Goal: Information Seeking & Learning: Learn about a topic

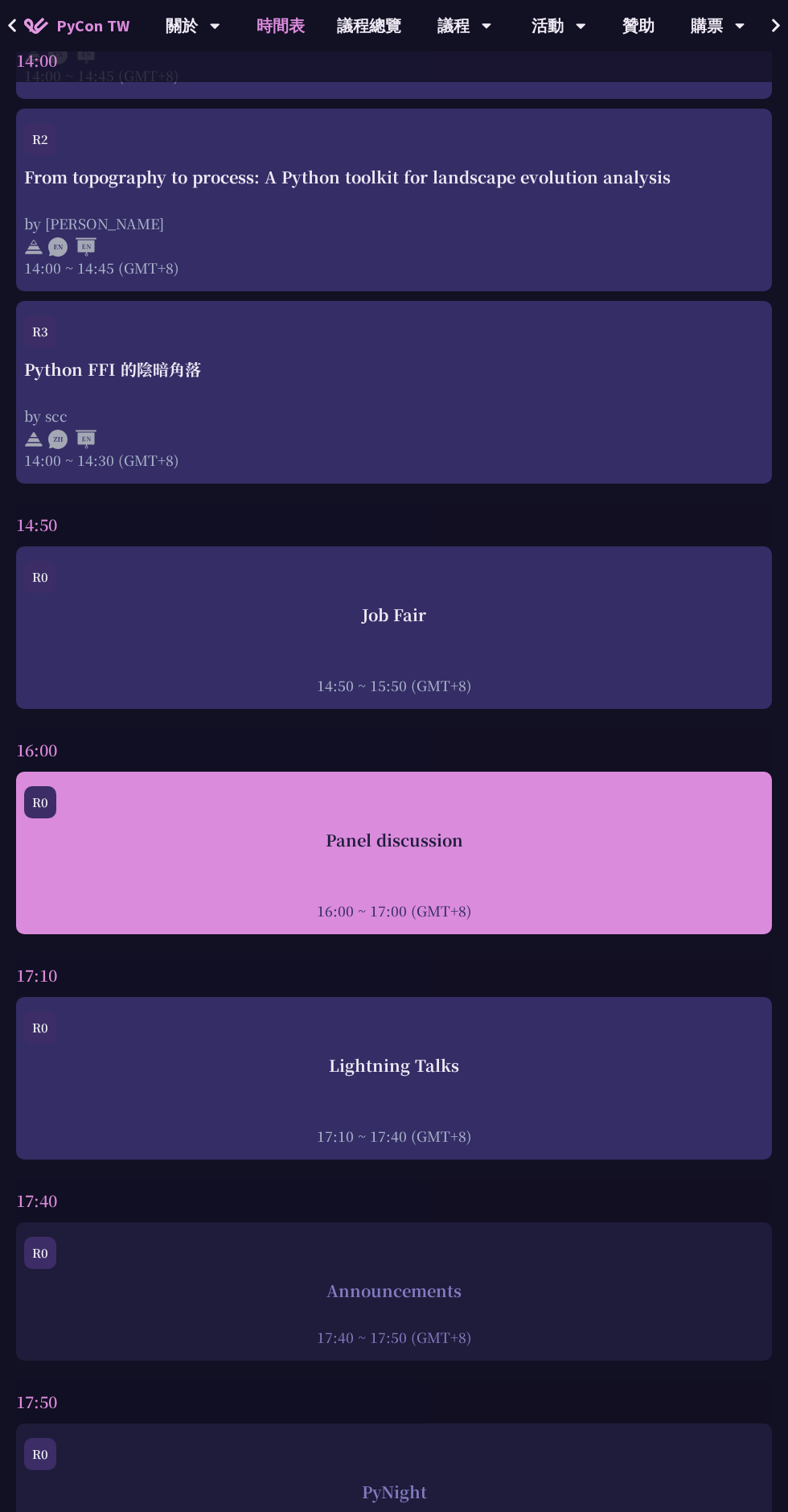
click at [185, 855] on div "Panel discussion 16:00 ~ 17:00 (GMT+8)" at bounding box center [394, 874] width 740 height 93
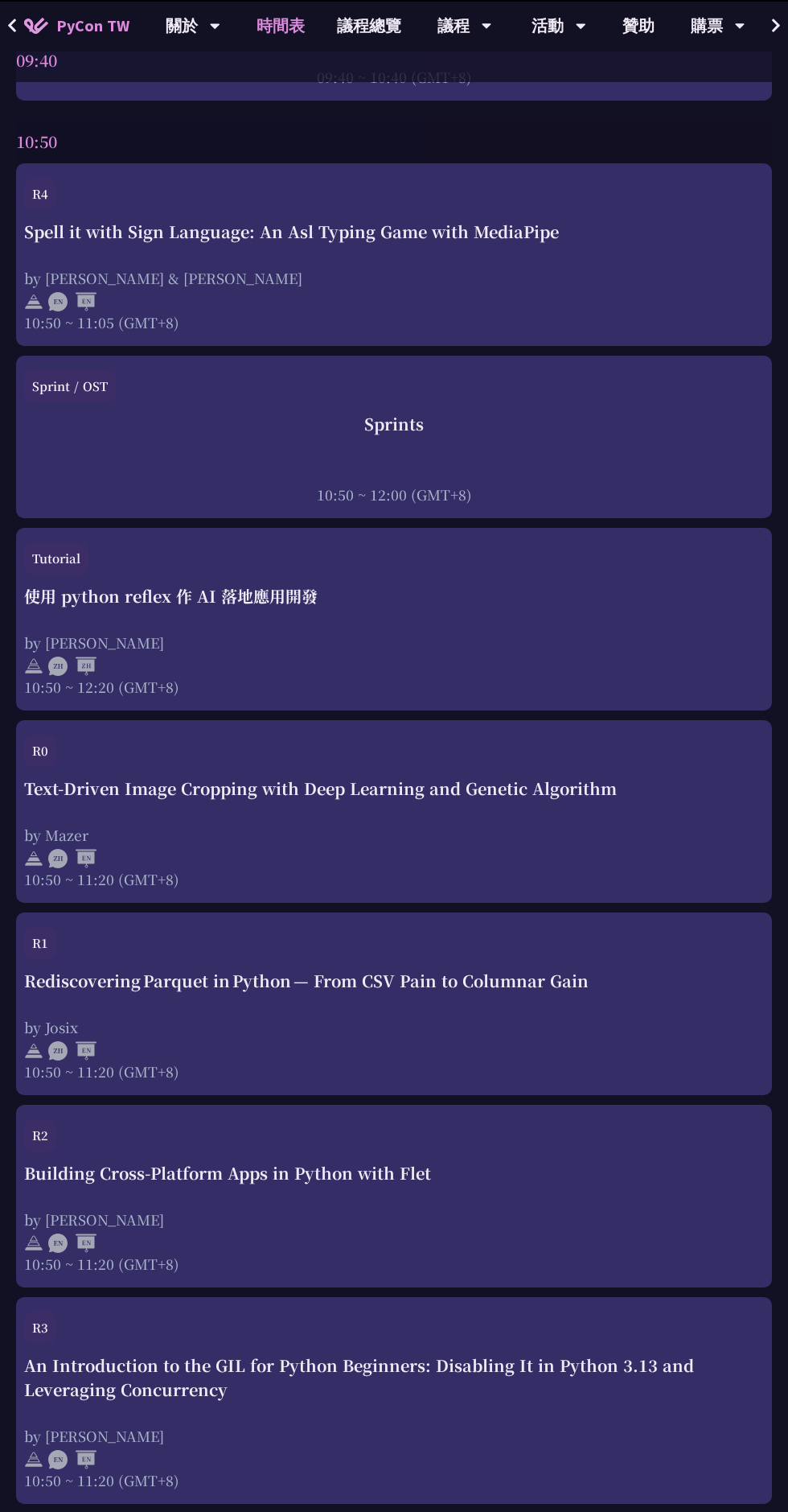
scroll to position [5249, 0]
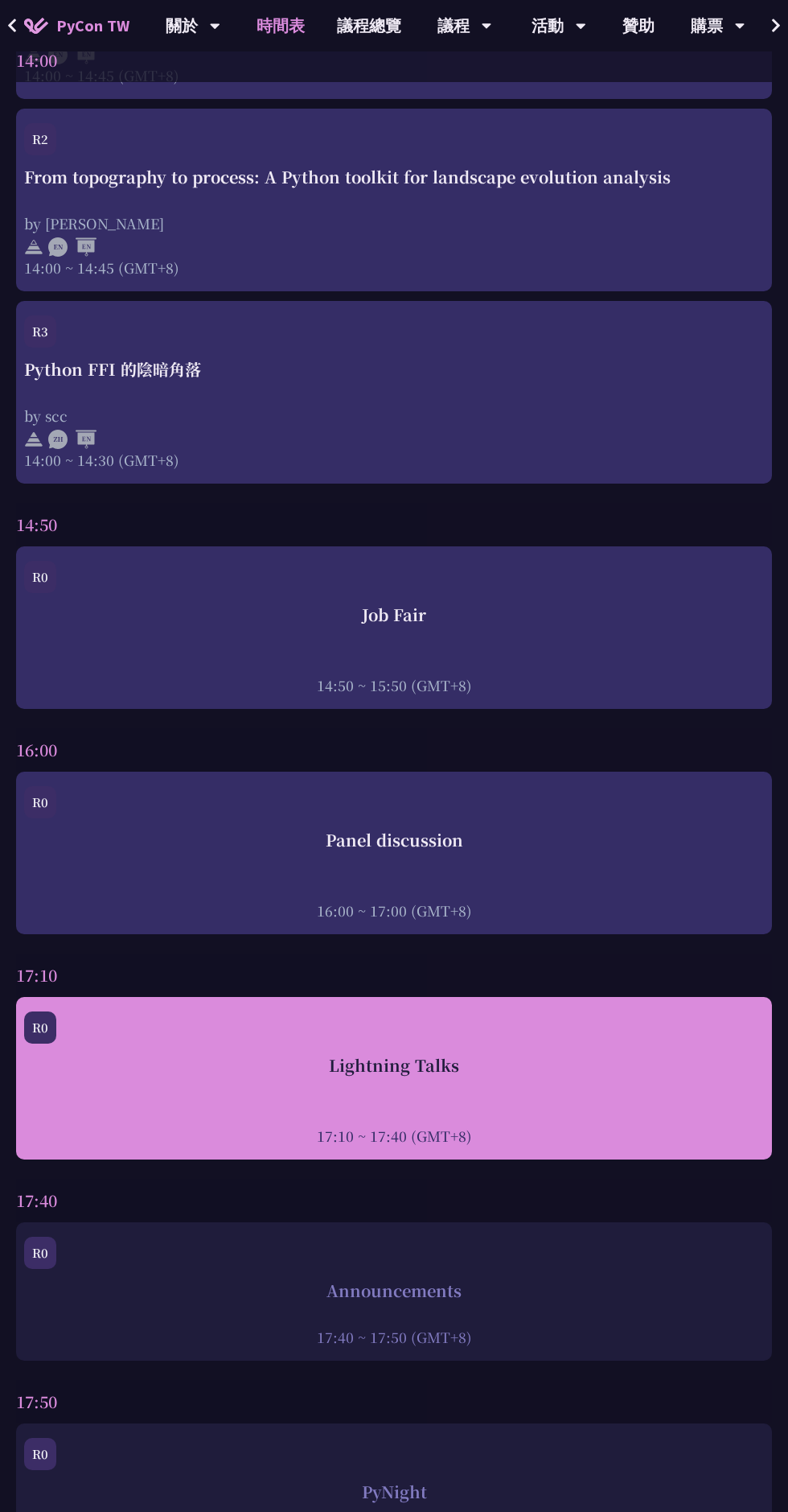
click at [566, 1104] on div "Lightning Talks 17:10 ~ 17:40 (GMT+8)" at bounding box center [394, 1099] width 740 height 93
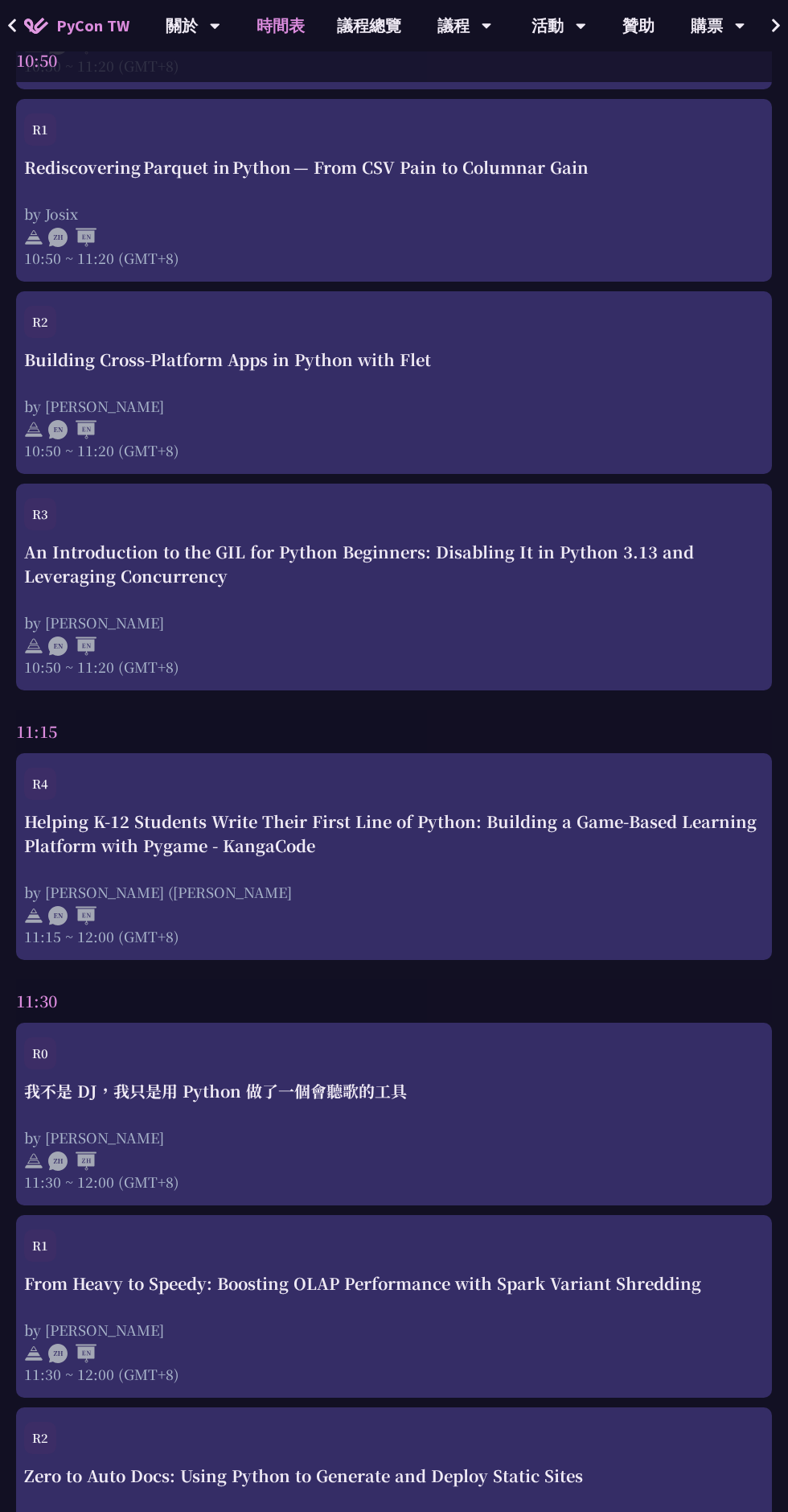
scroll to position [5249, 0]
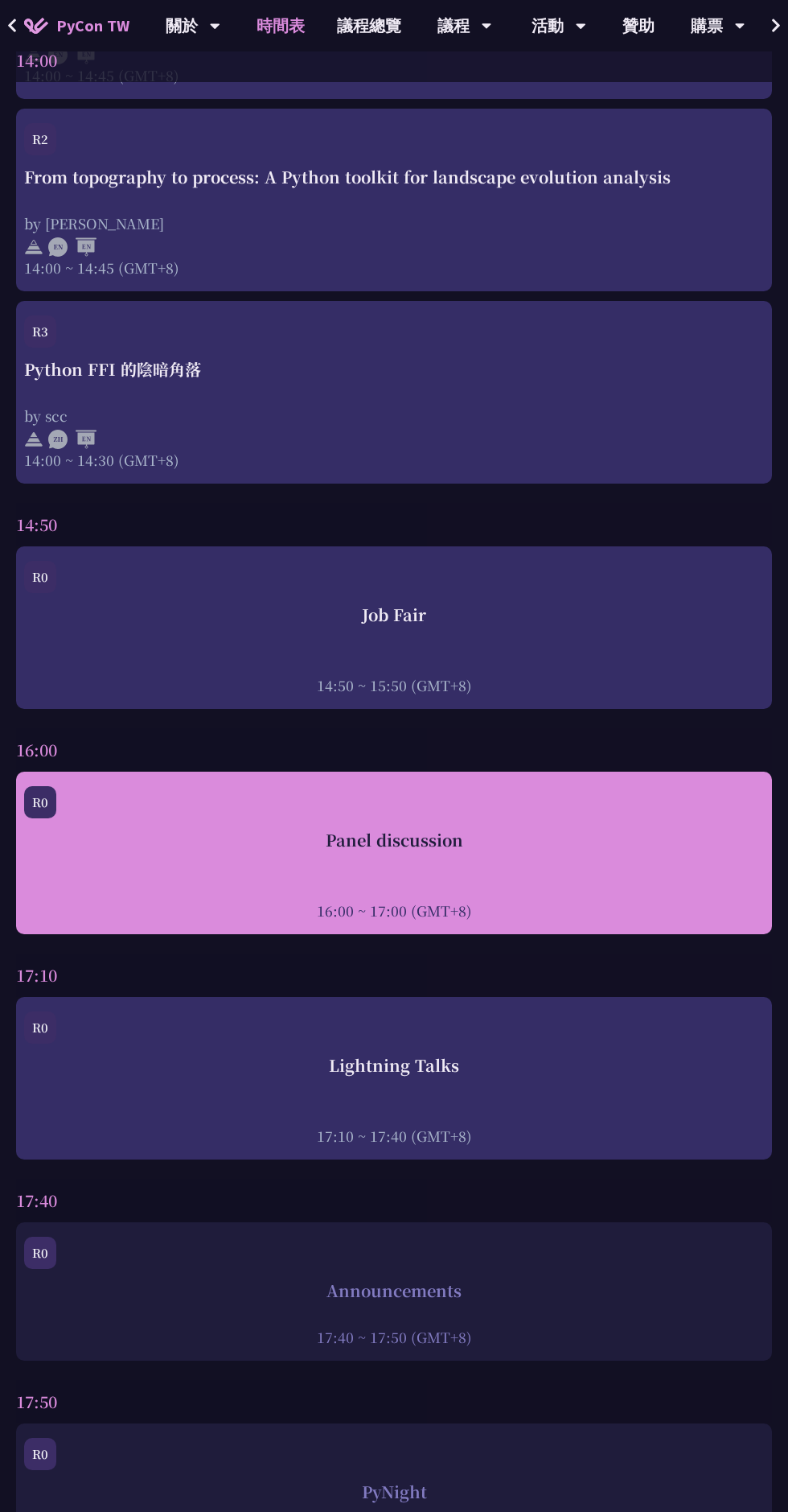
click at [649, 873] on div "Panel discussion 16:00 ~ 17:00 (GMT+8)" at bounding box center [394, 874] width 740 height 93
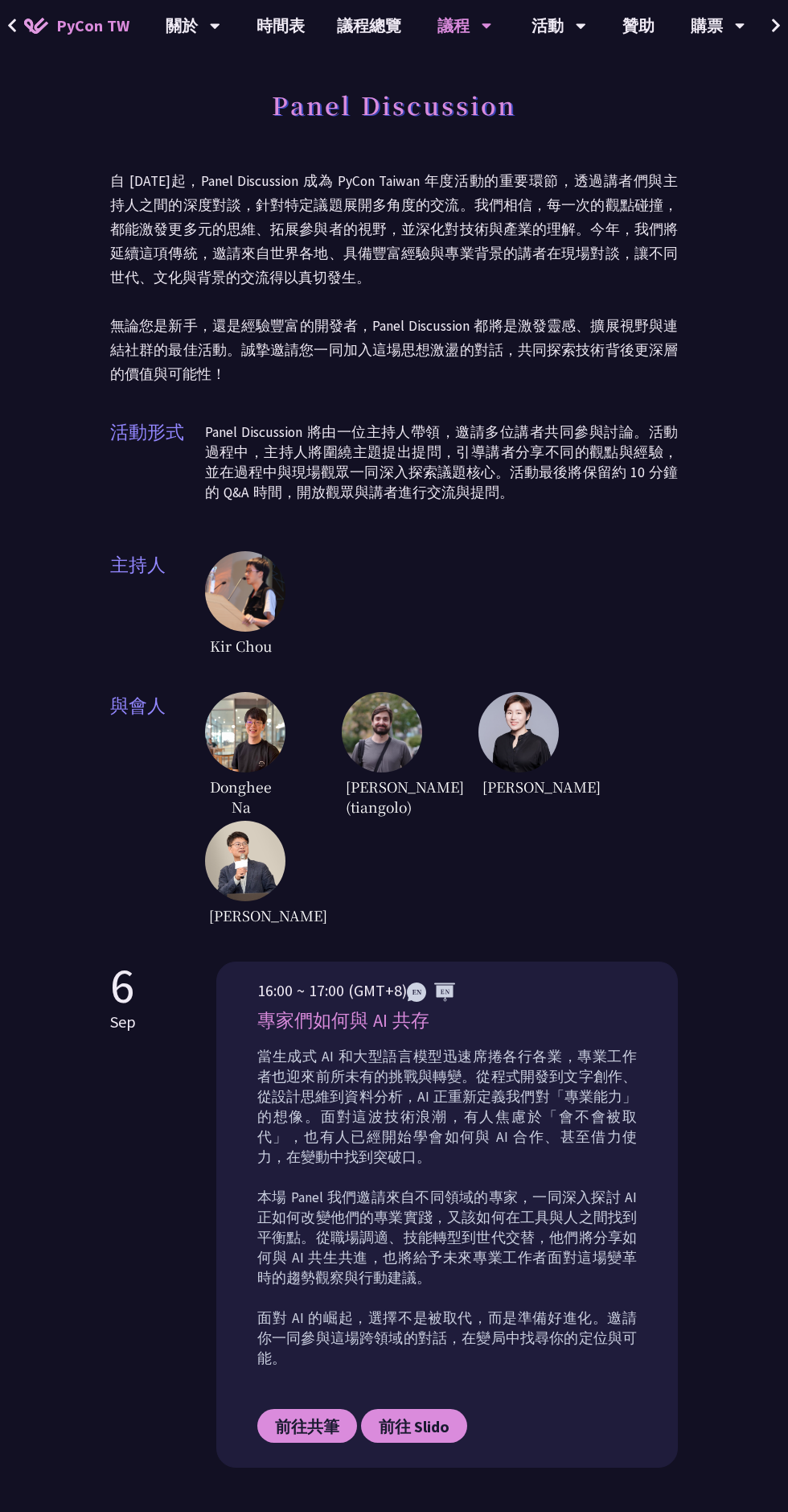
click at [241, 901] on img at bounding box center [245, 861] width 80 height 80
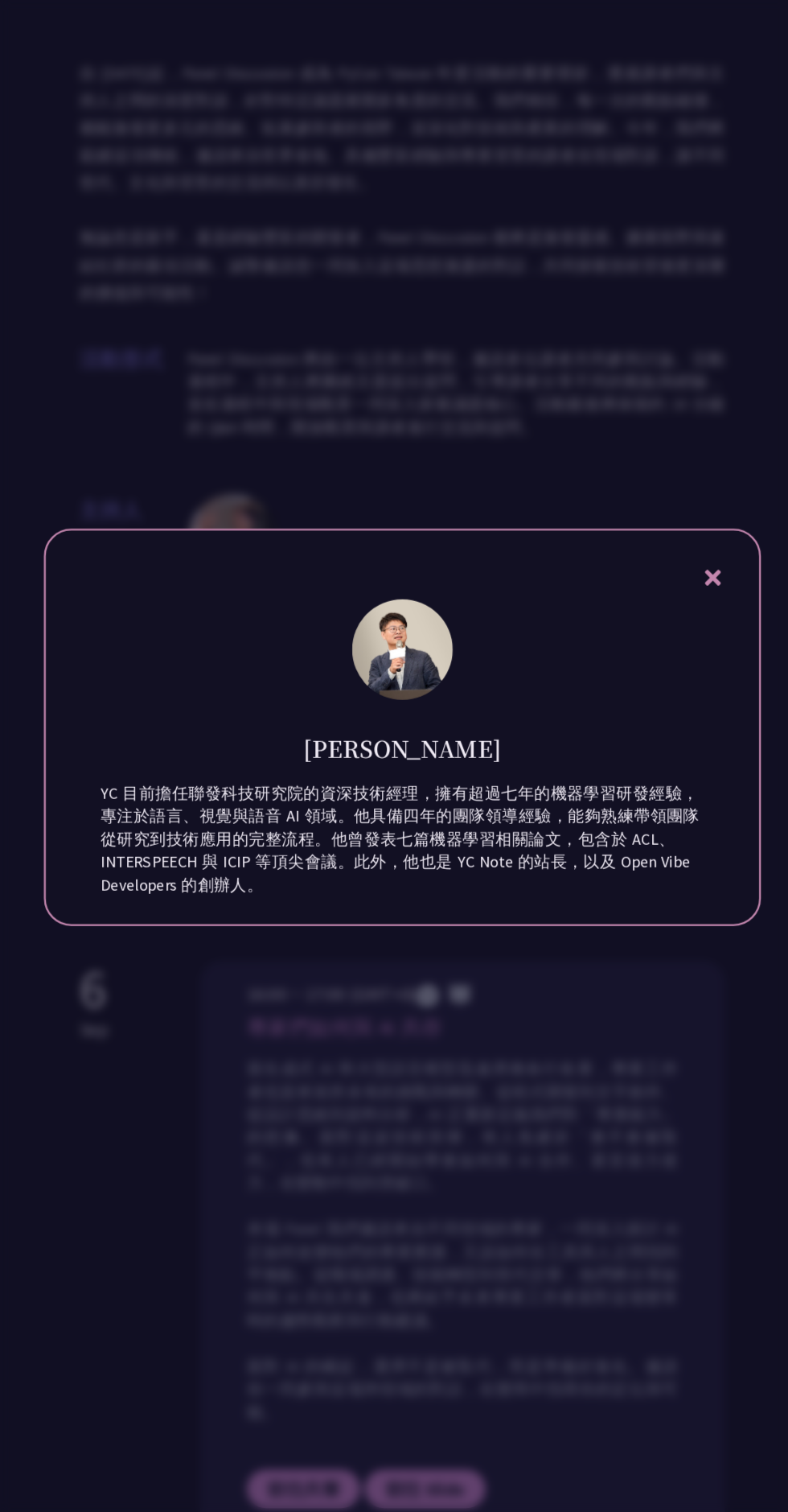
click at [666, 635] on icon at bounding box center [667, 625] width 20 height 20
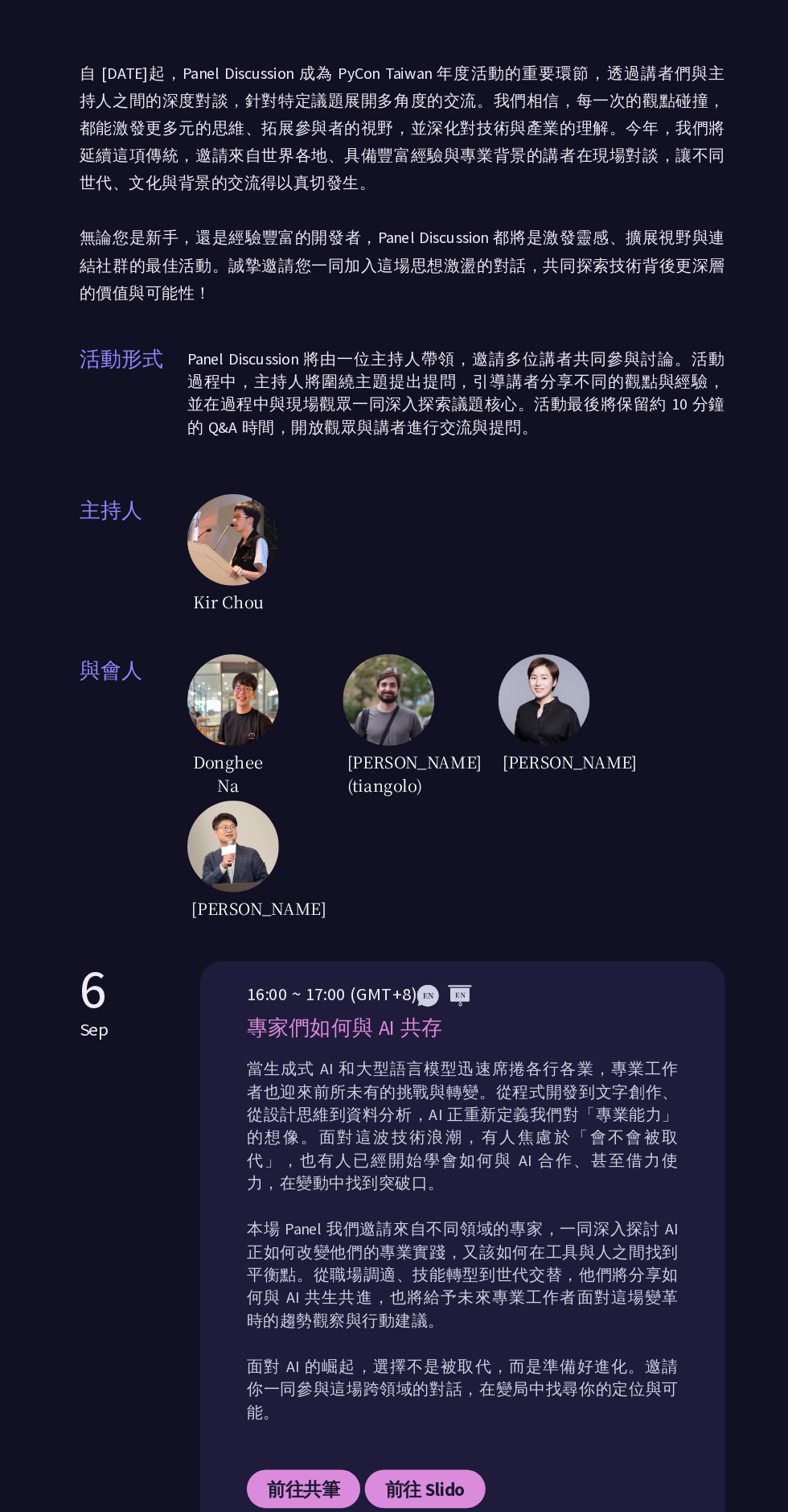
click at [242, 757] on img at bounding box center [245, 732] width 80 height 80
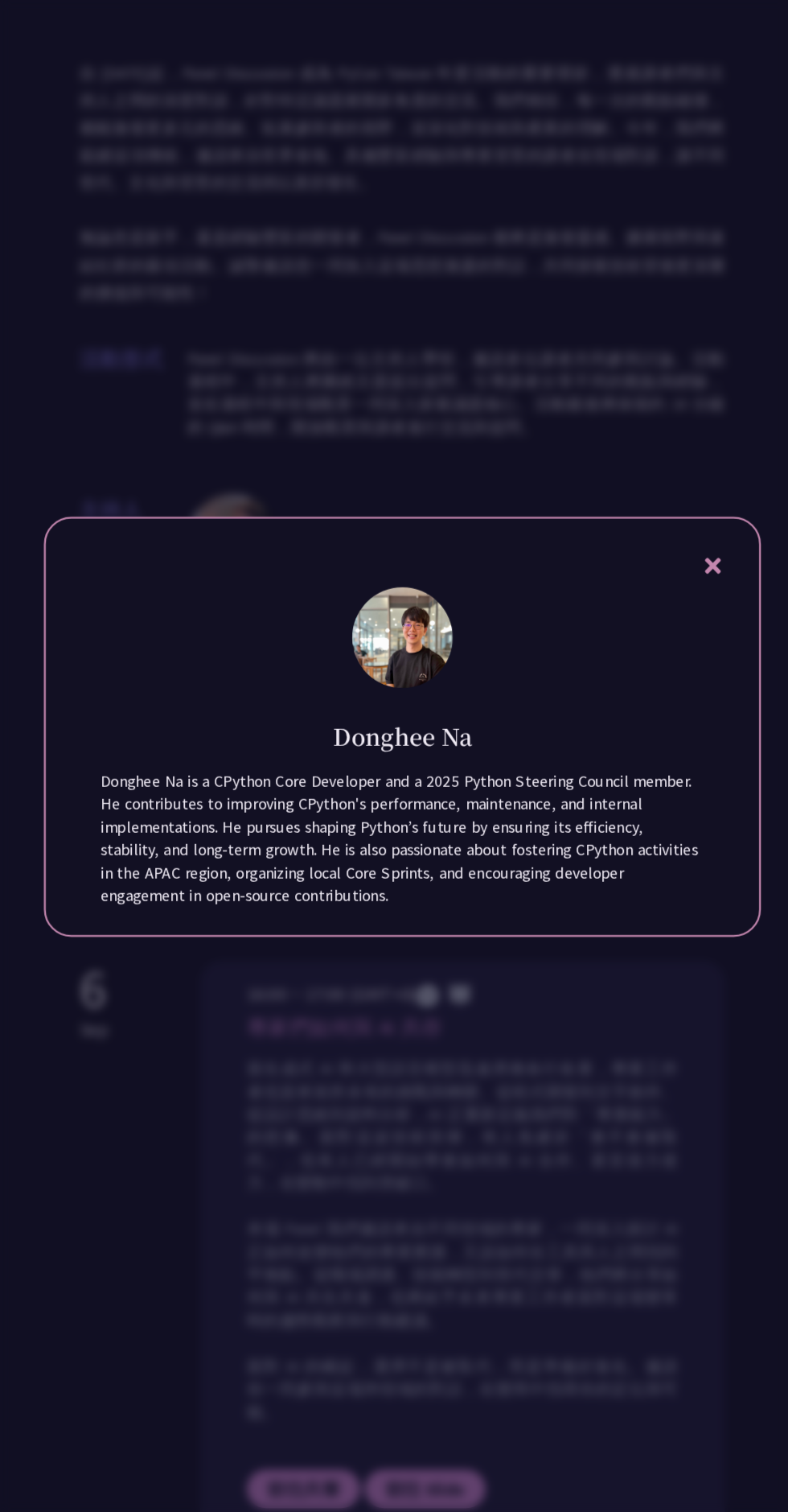
click at [667, 625] on icon at bounding box center [667, 614] width 20 height 20
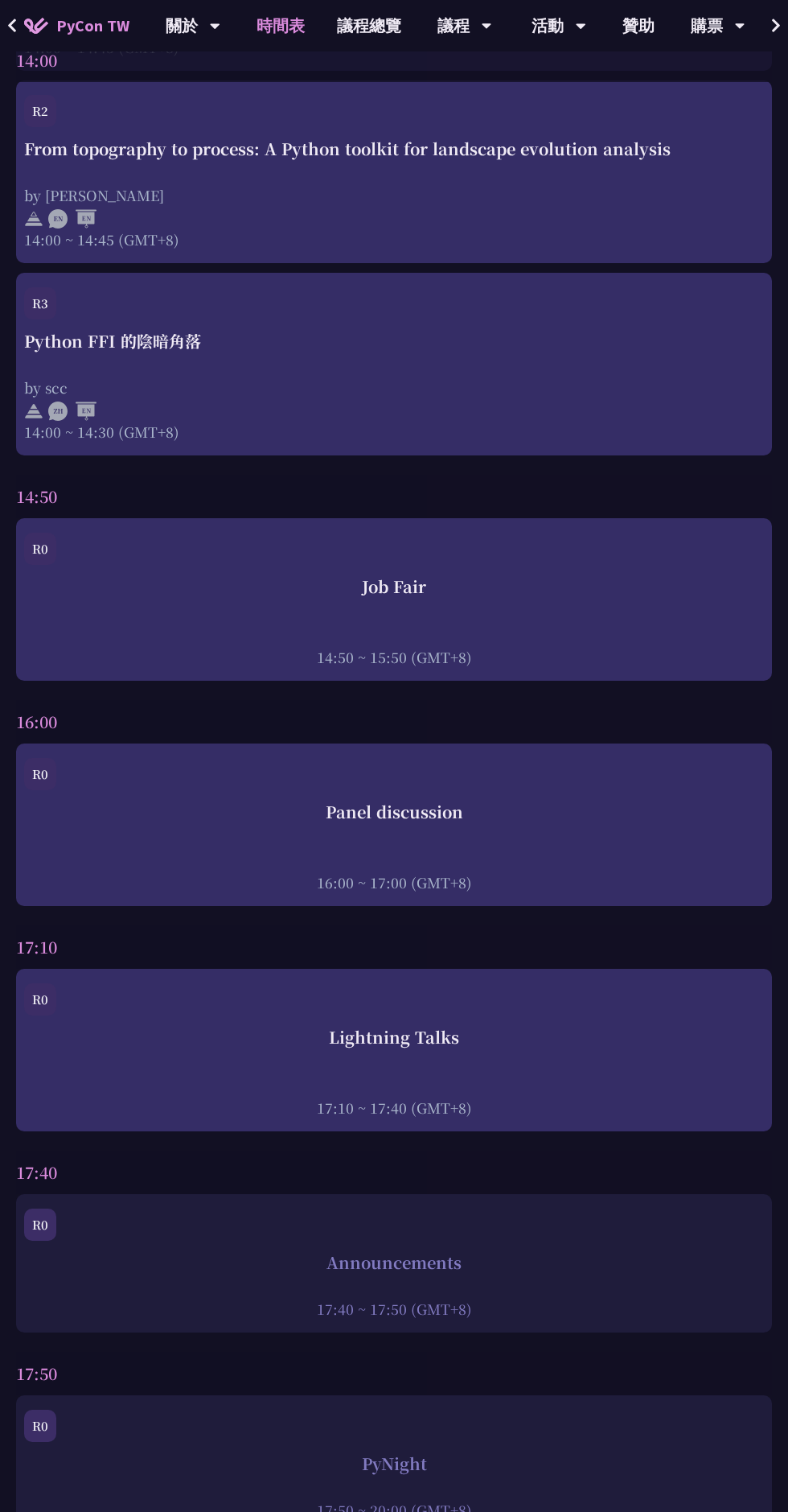
scroll to position [5304, 0]
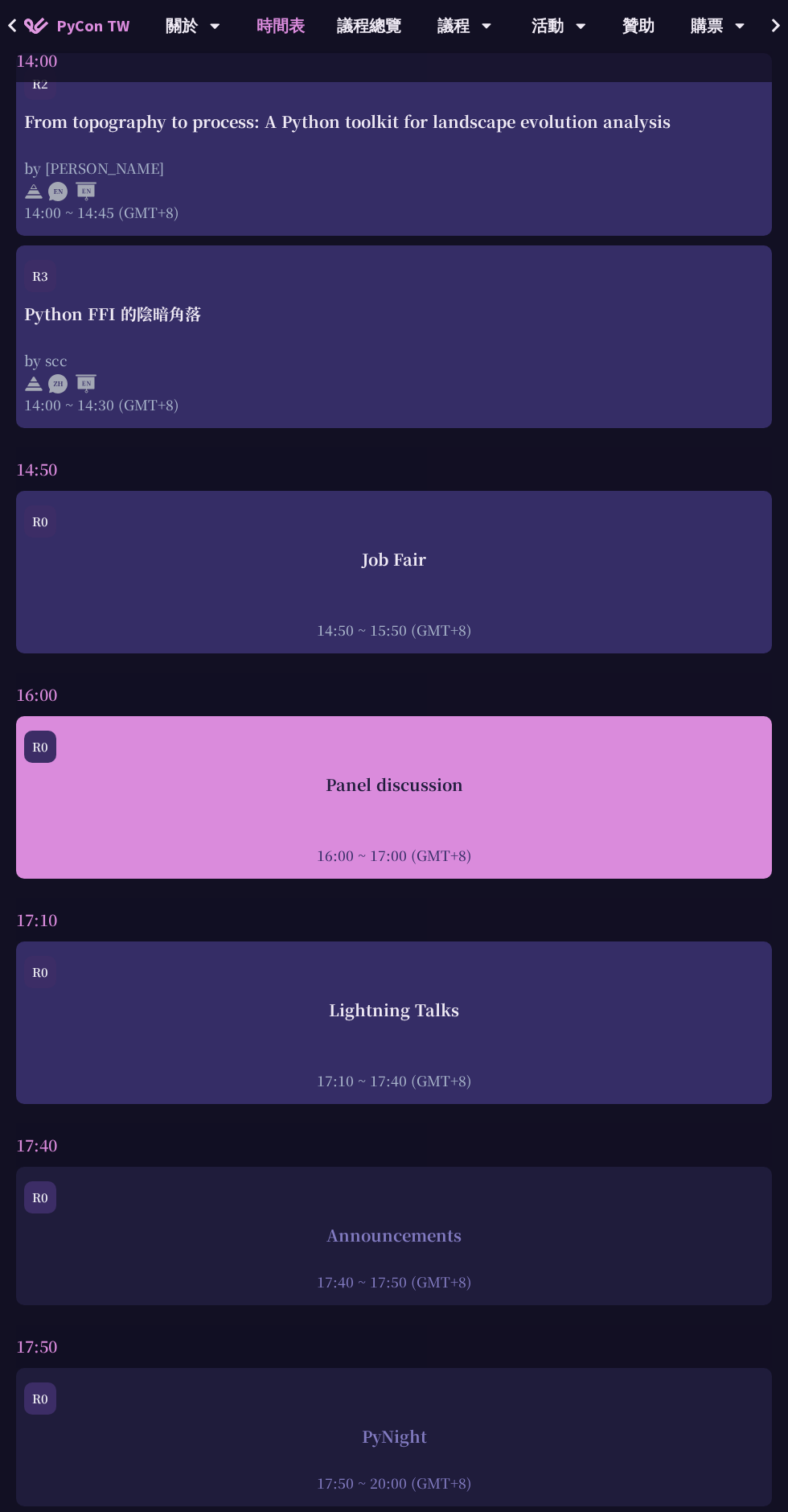
click at [588, 822] on div "Panel discussion 16:00 ~ 17:00 (GMT+8)" at bounding box center [394, 819] width 740 height 93
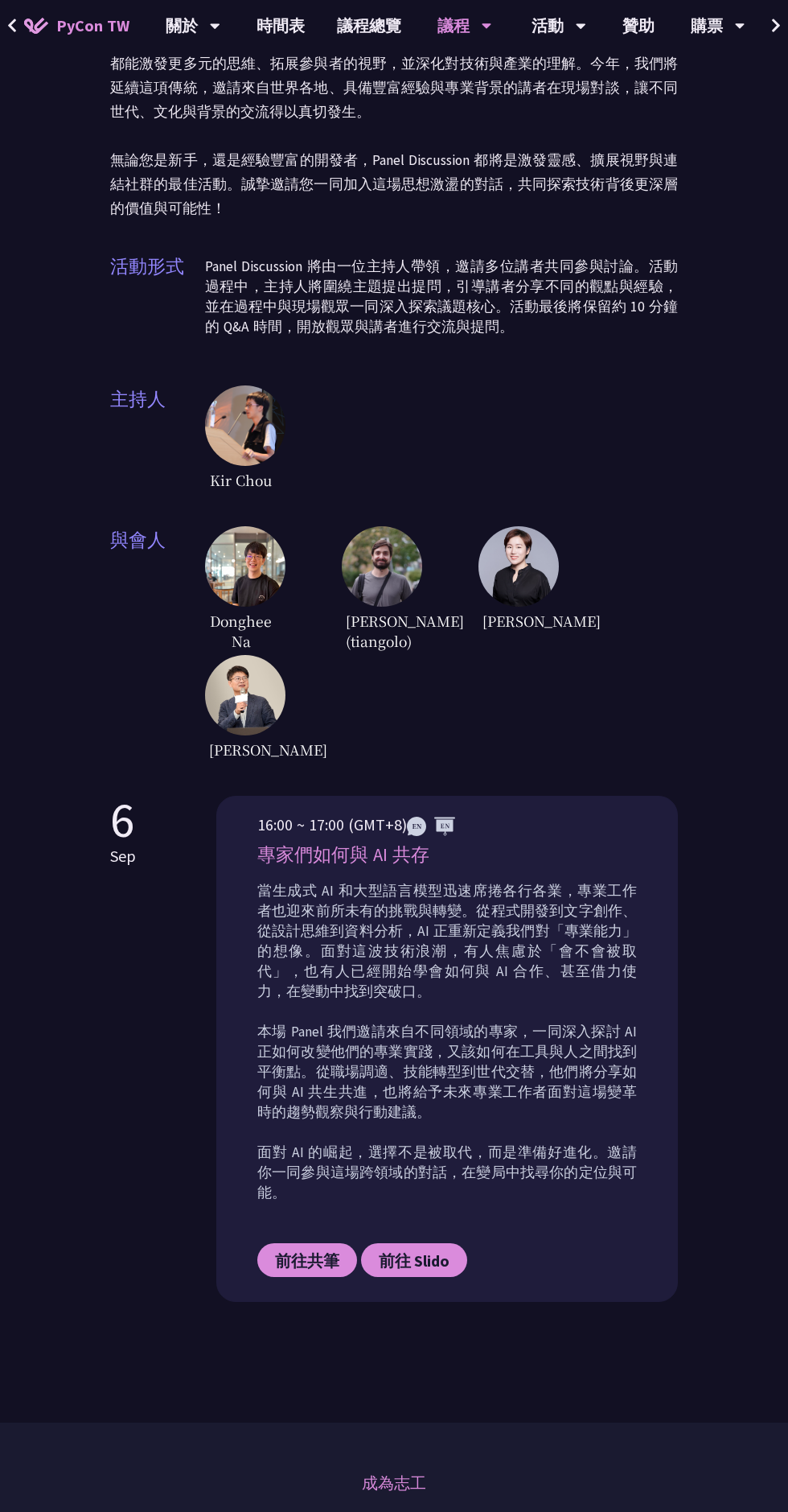
scroll to position [168, 0]
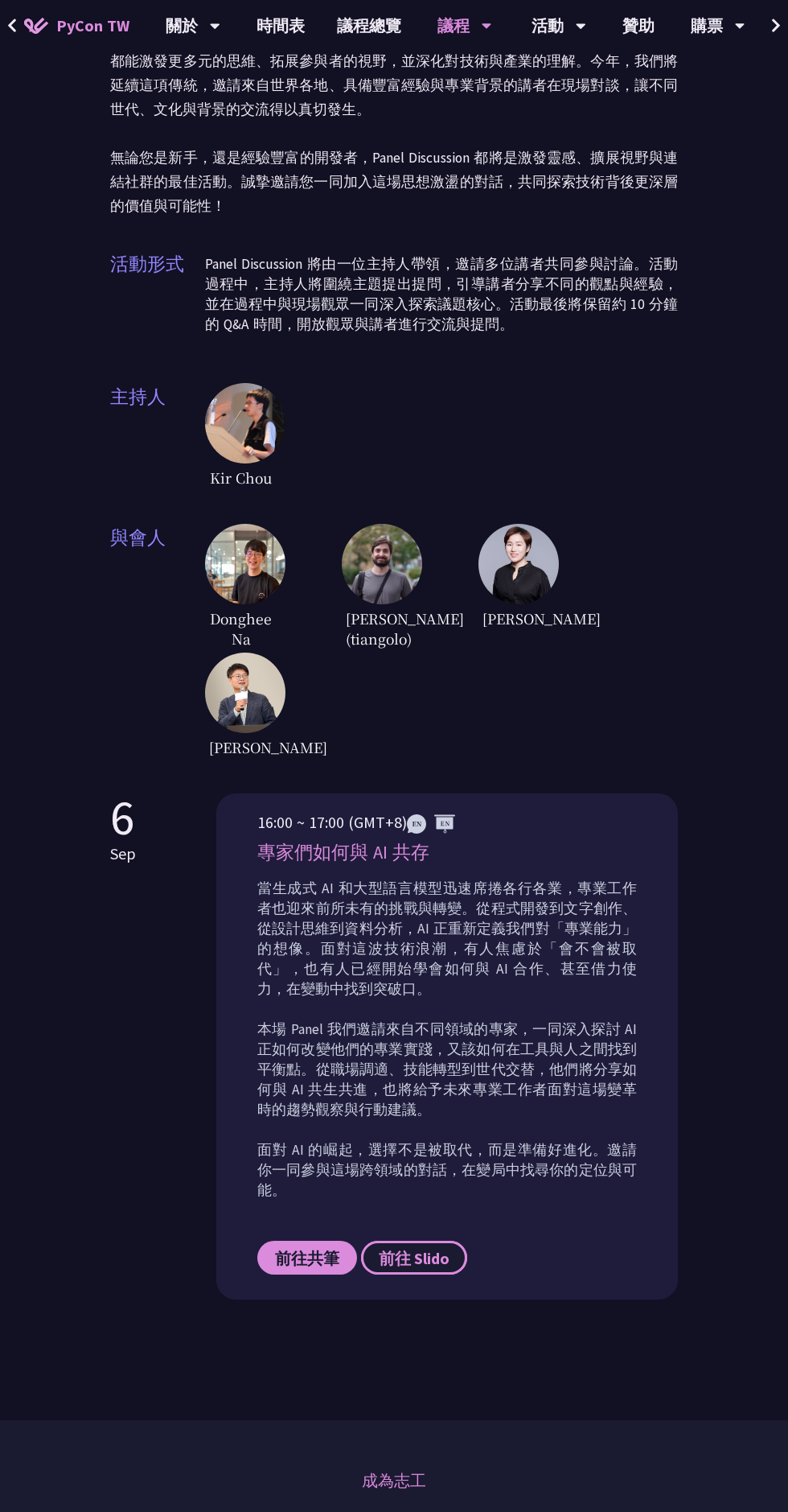
click at [439, 1268] on span "前往 Slido" at bounding box center [414, 1258] width 71 height 20
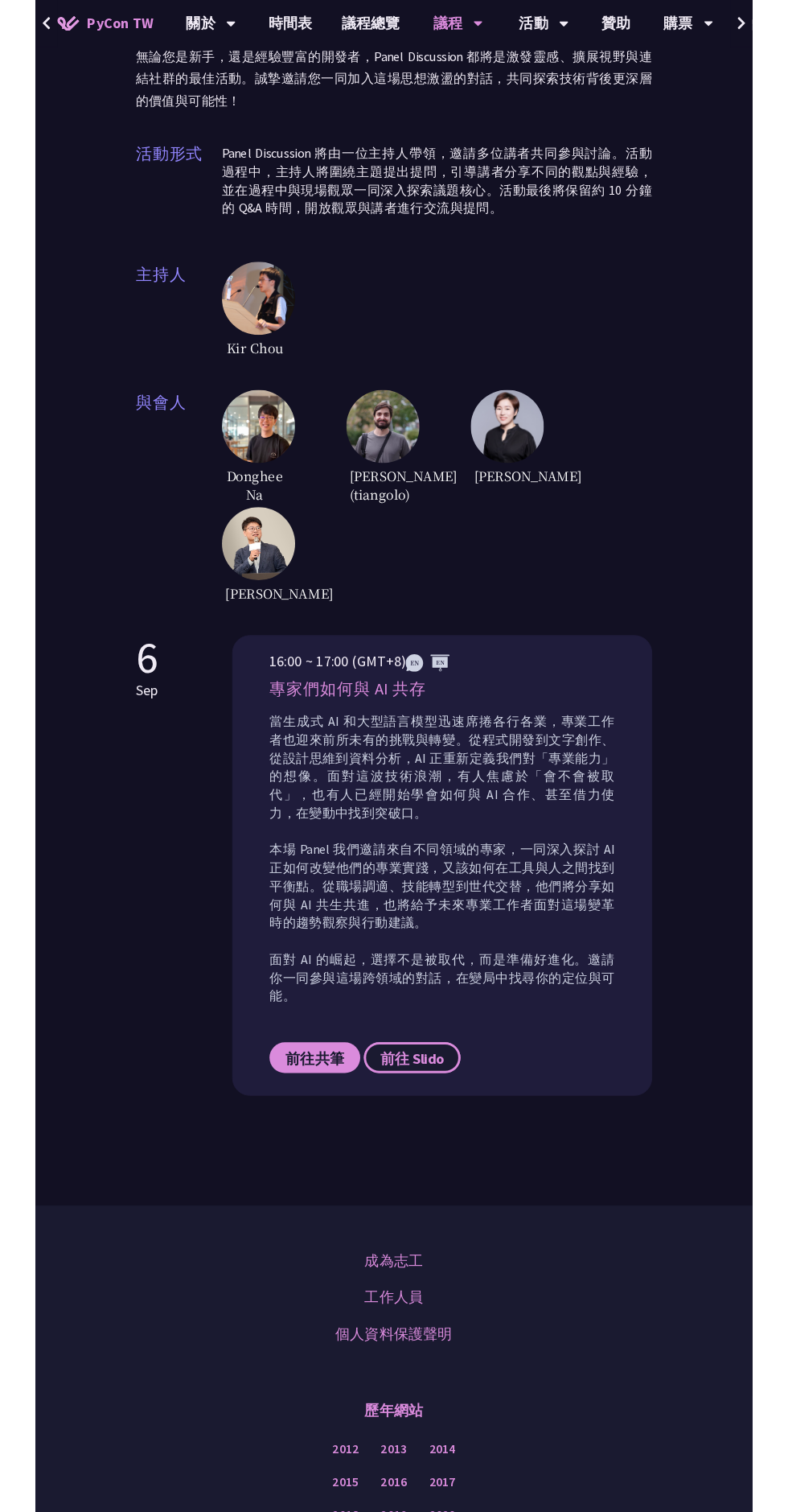
scroll to position [273, 0]
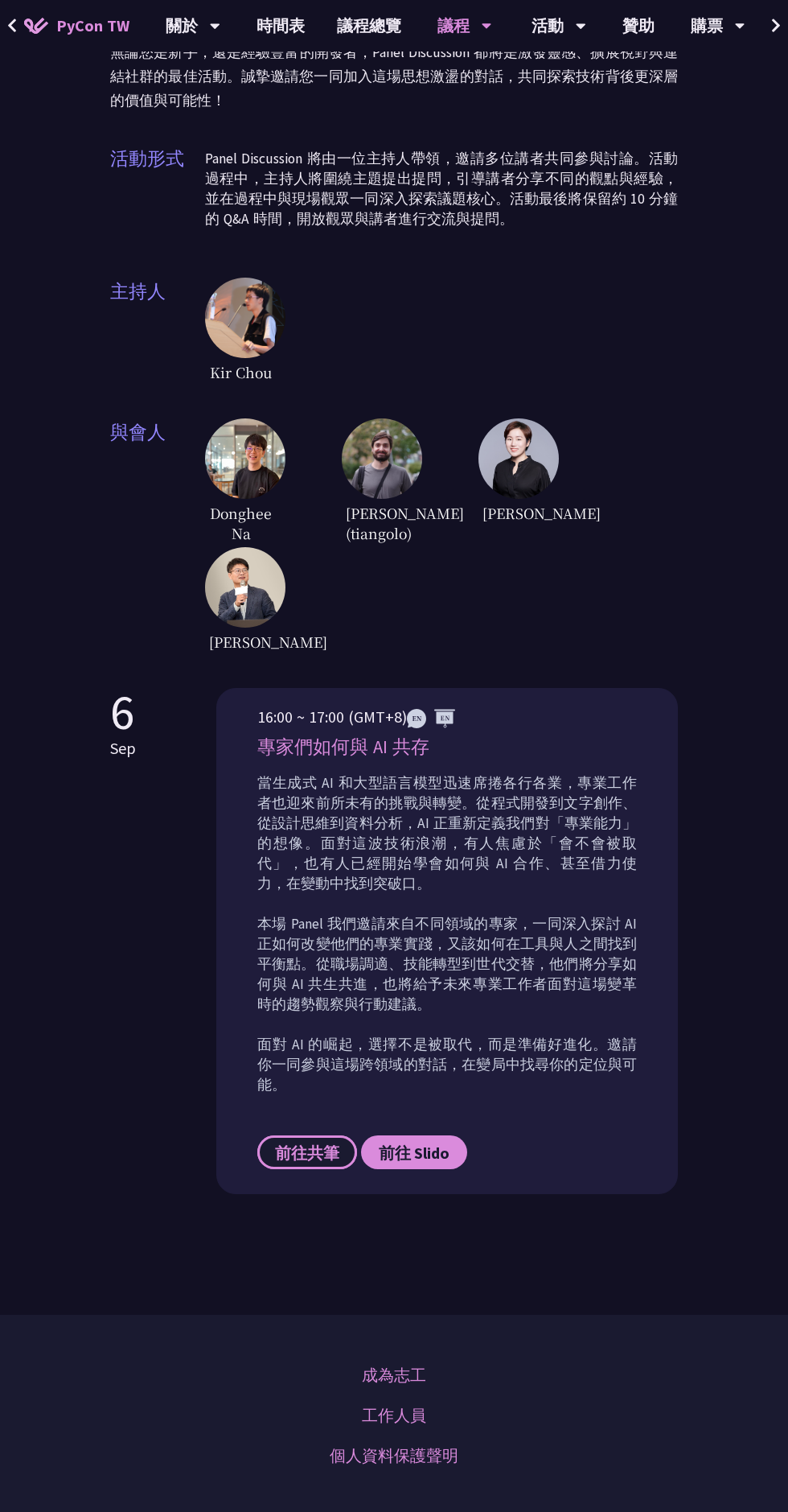
click at [325, 1162] on link "前往共筆" at bounding box center [308, 1152] width 100 height 34
click at [245, 442] on img at bounding box center [245, 458] width 80 height 80
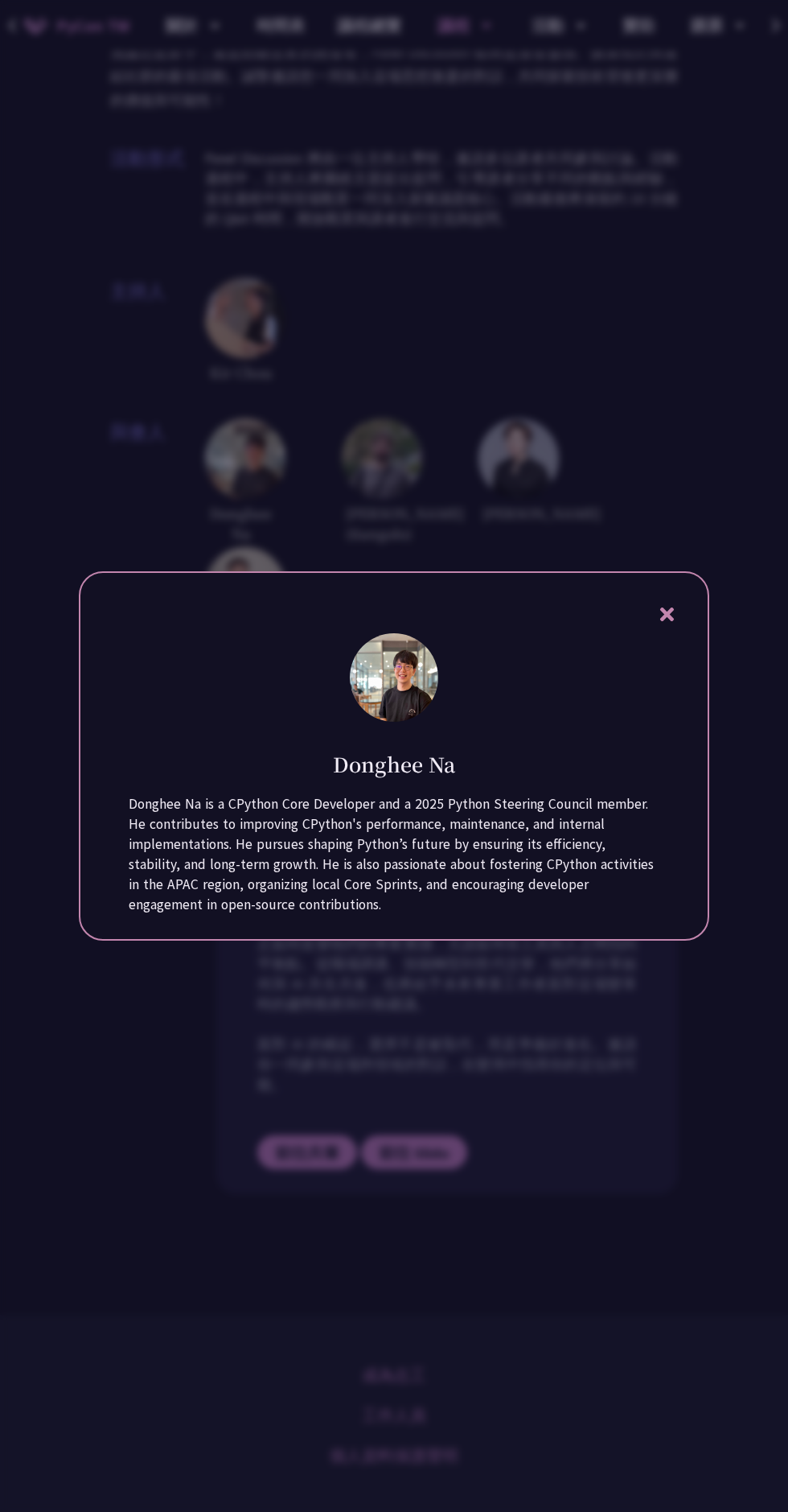
click at [667, 621] on icon at bounding box center [666, 614] width 14 height 14
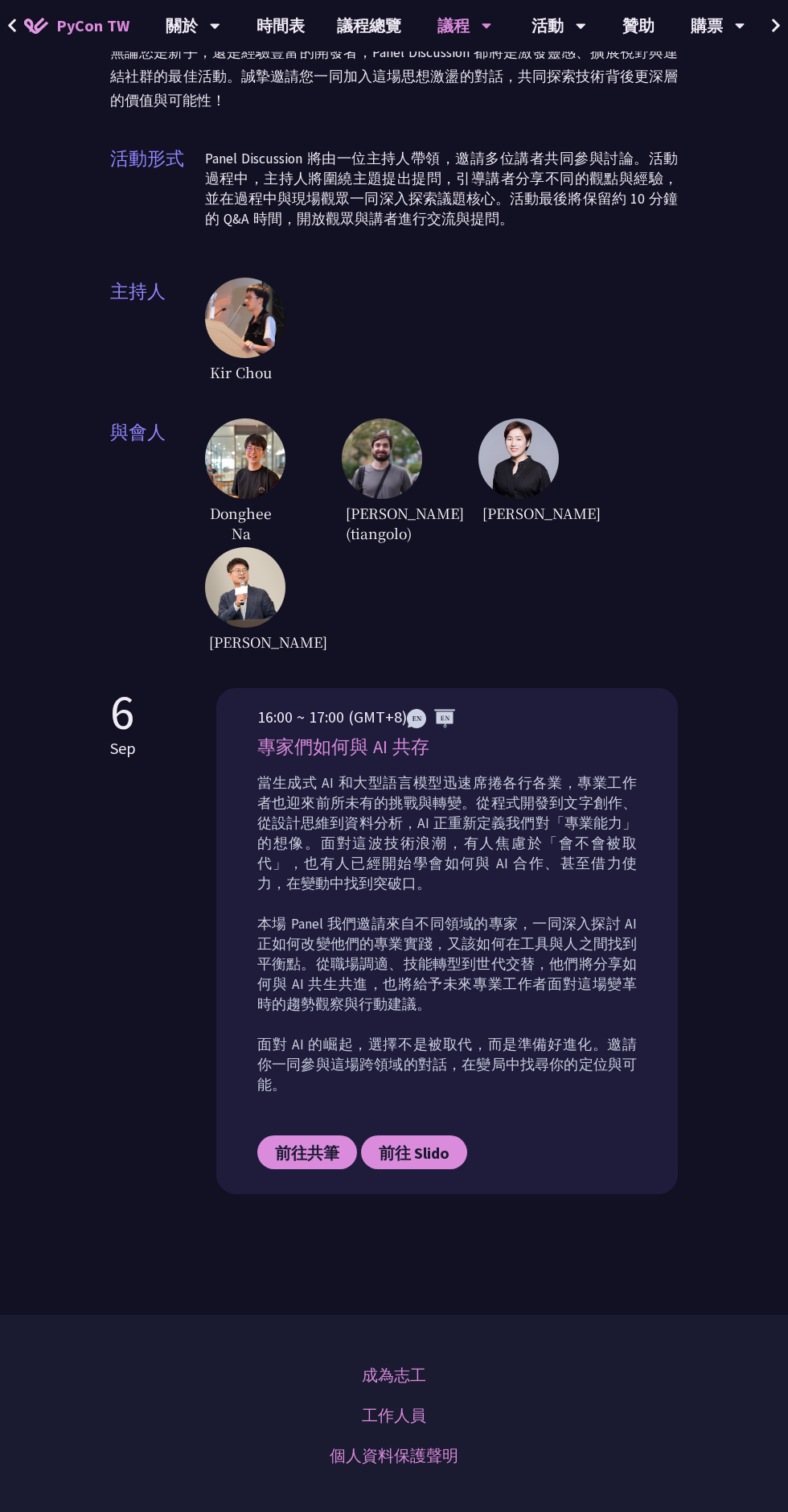
click at [257, 363] on span "Kir Chou" at bounding box center [241, 372] width 72 height 28
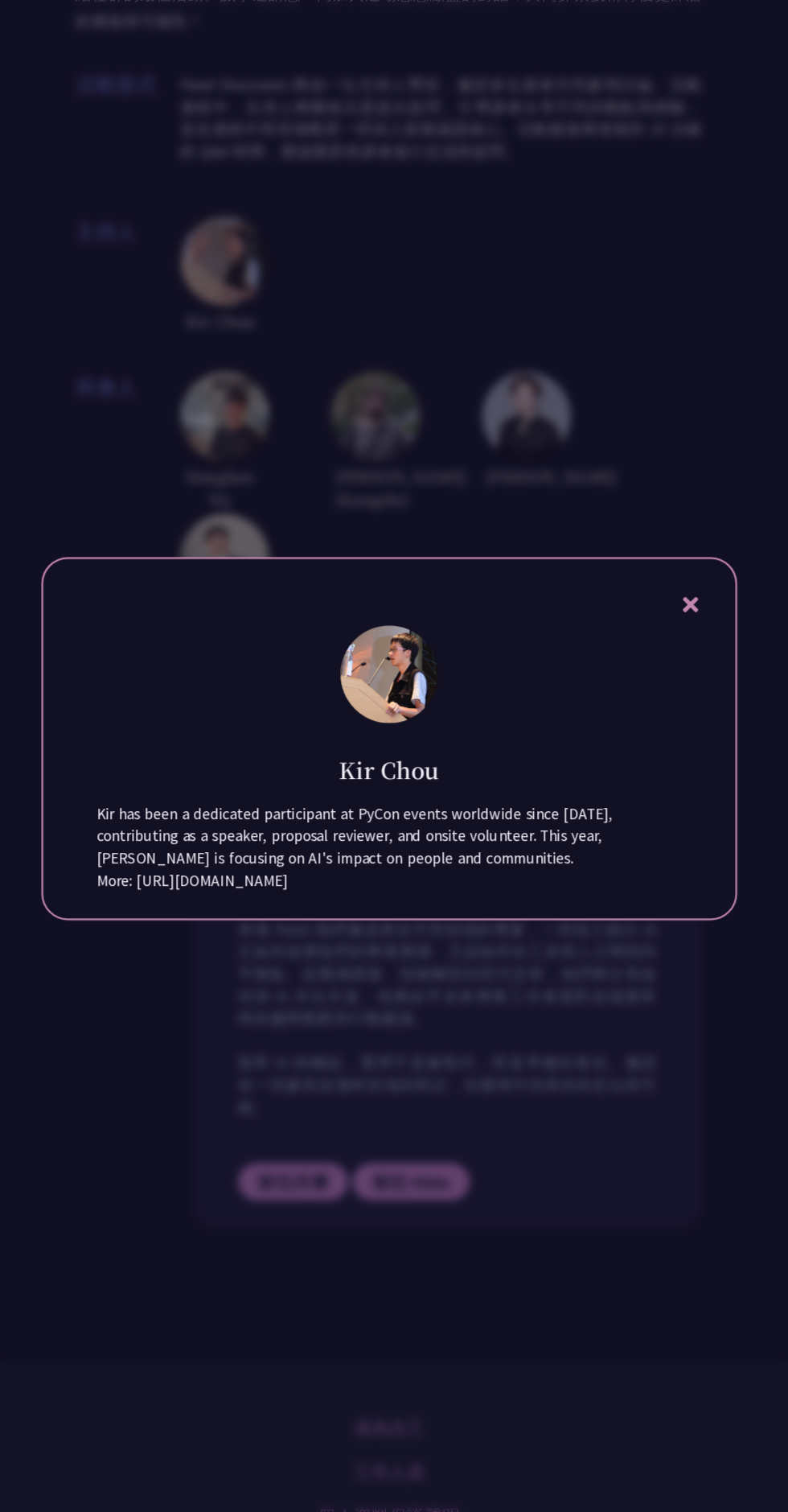
scroll to position [269, 0]
click at [675, 644] on icon at bounding box center [667, 634] width 20 height 20
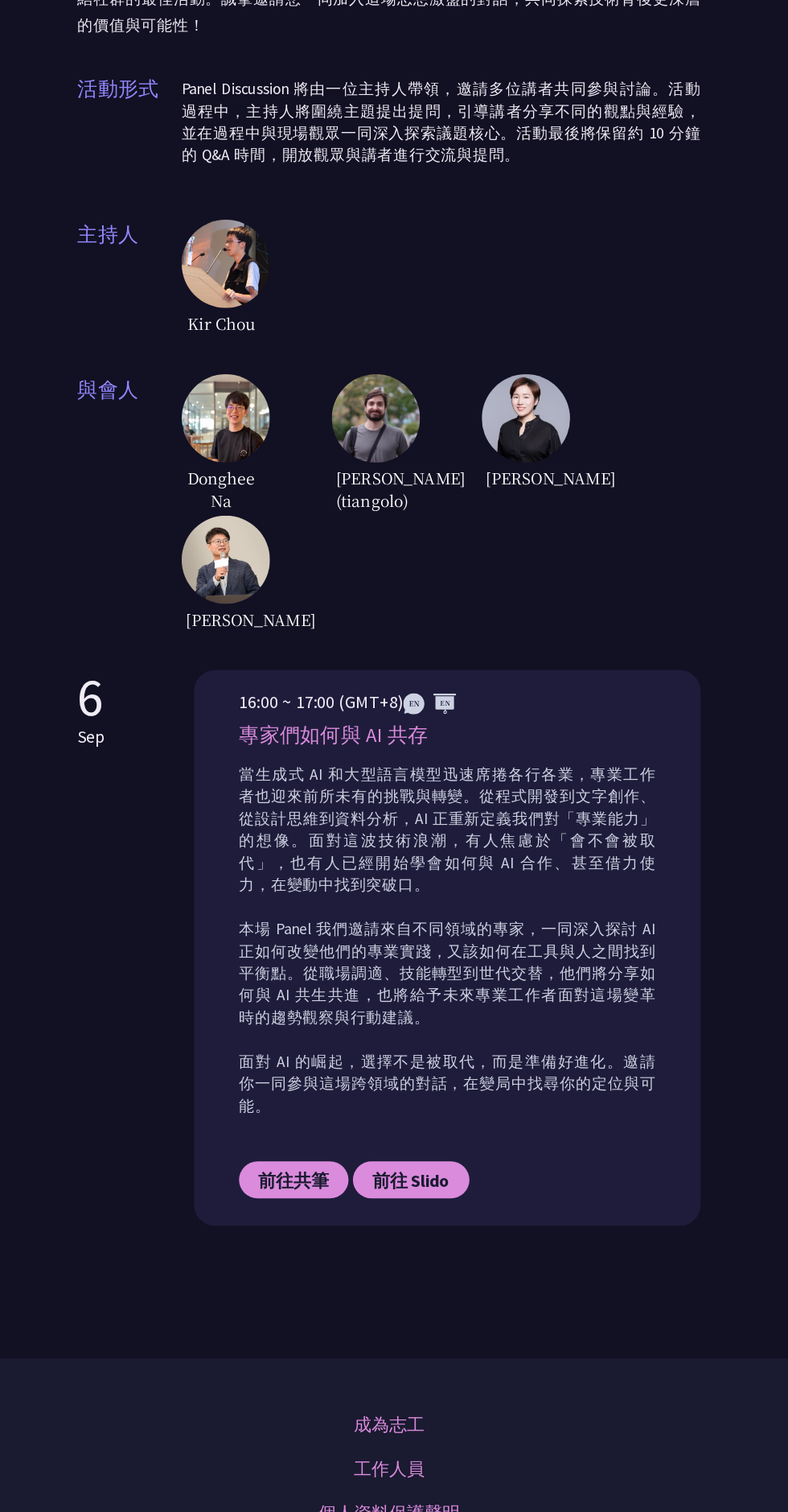
click at [673, 686] on div "Panel Discussion 自 [DATE]起，Panel Discussion 成為 PyCon Taiwan 年度活動的重要環節，透過講者們與主持人…" at bounding box center [394, 526] width 568 height 1589
